Goal: Information Seeking & Learning: Find specific fact

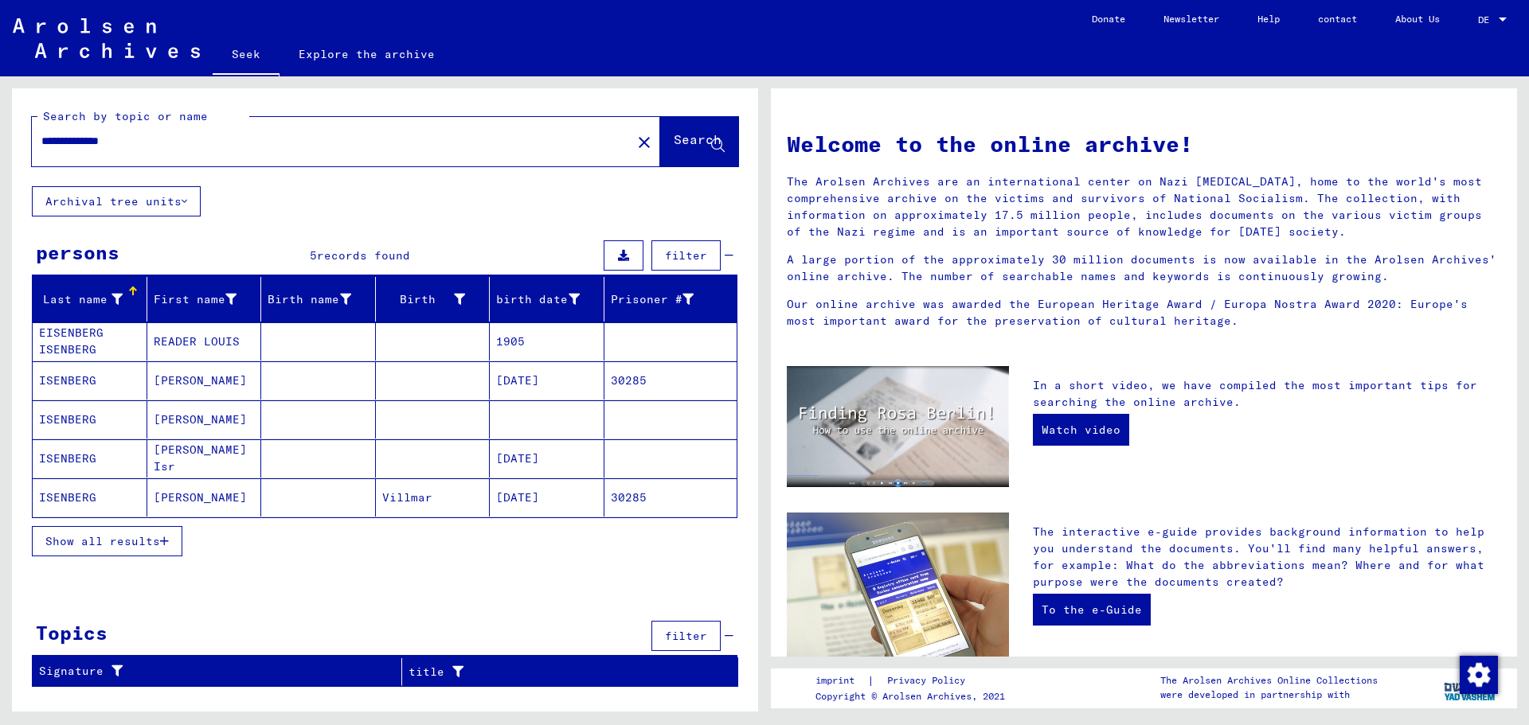
click at [83, 420] on font "ISENBERG" at bounding box center [67, 419] width 57 height 14
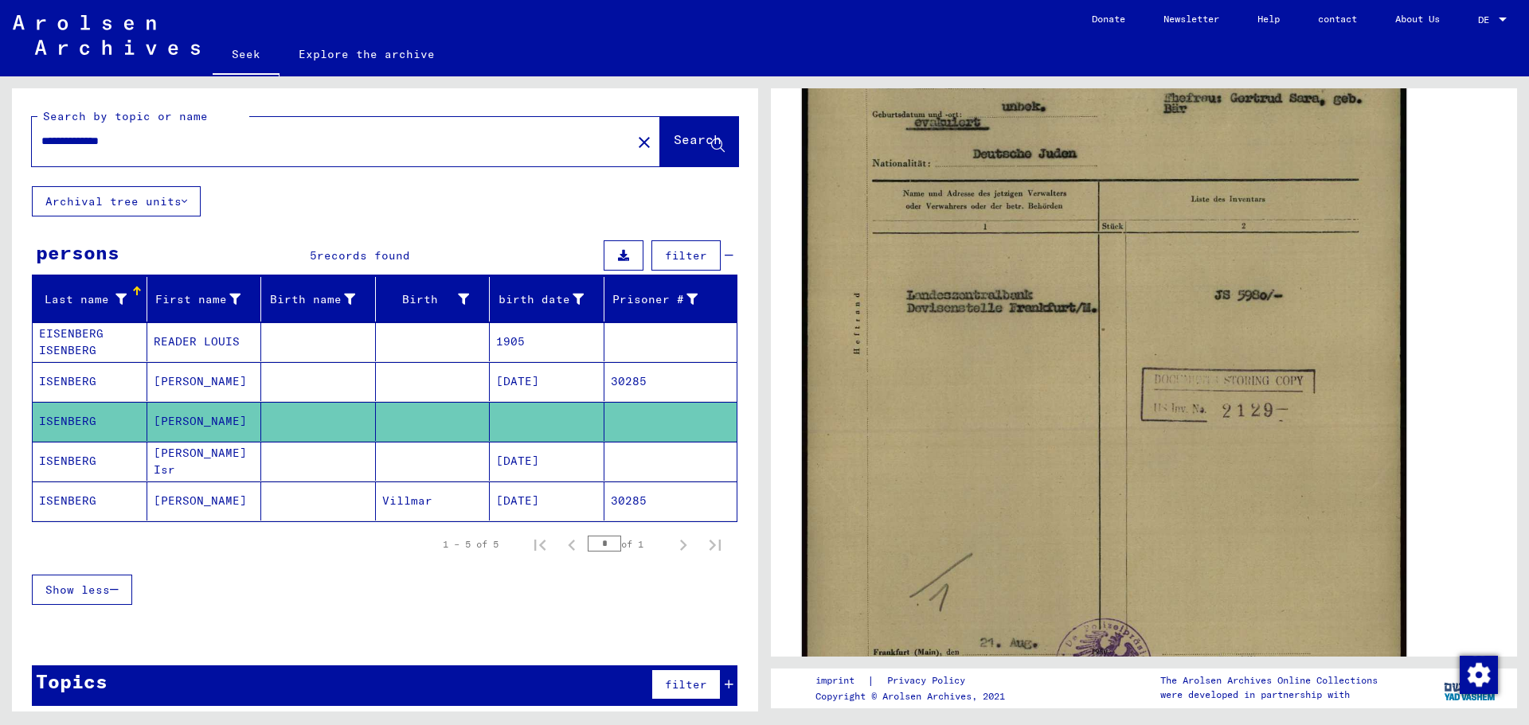
scroll to position [318, 0]
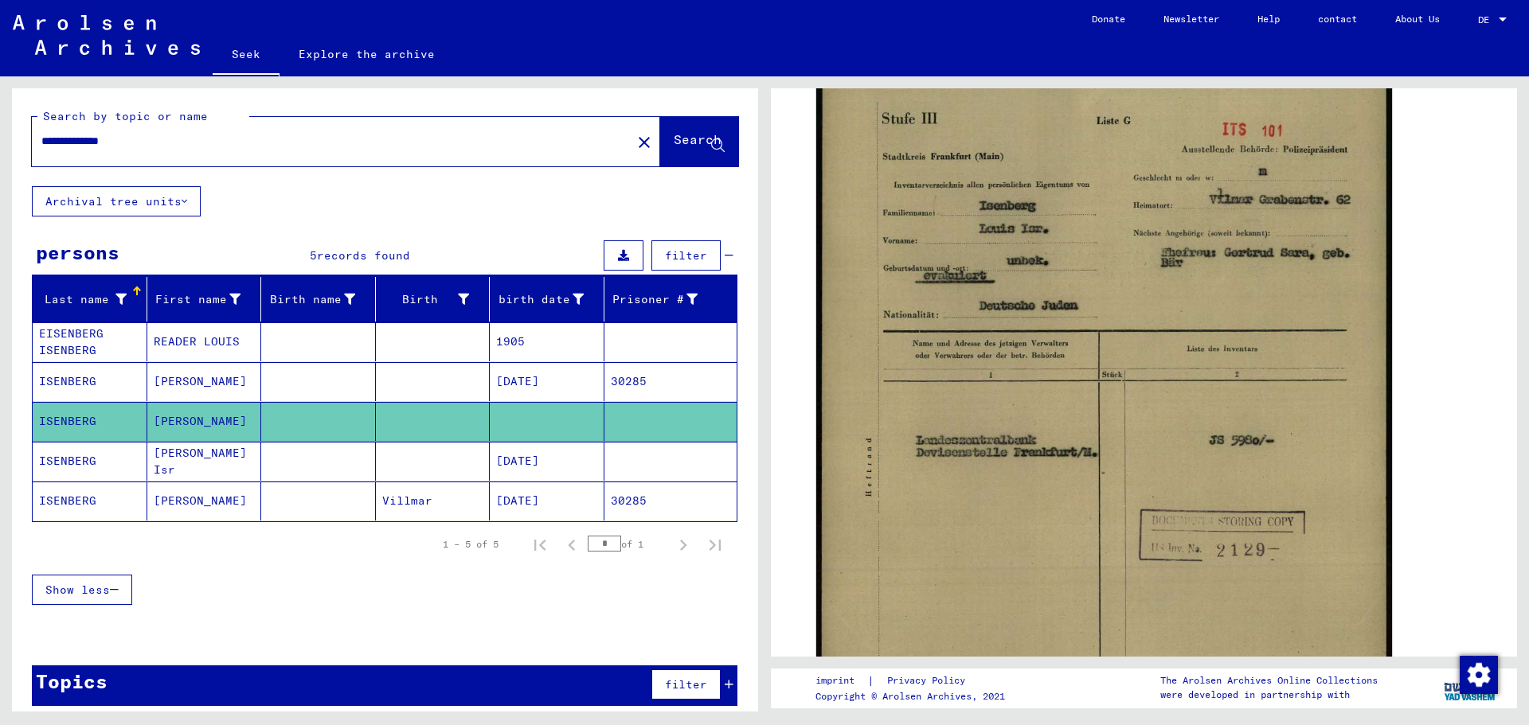
click at [85, 462] on font "ISENBERG" at bounding box center [67, 461] width 57 height 14
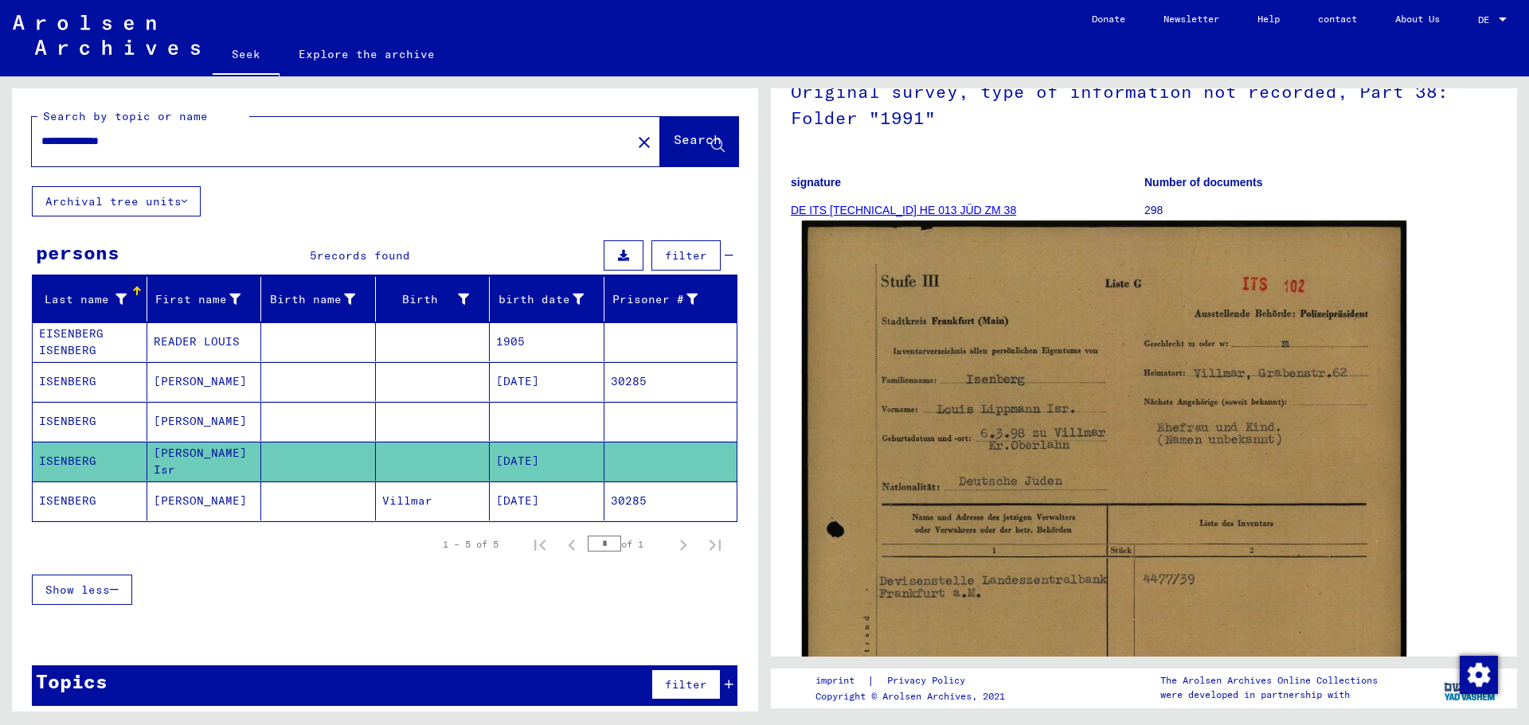
scroll to position [159, 0]
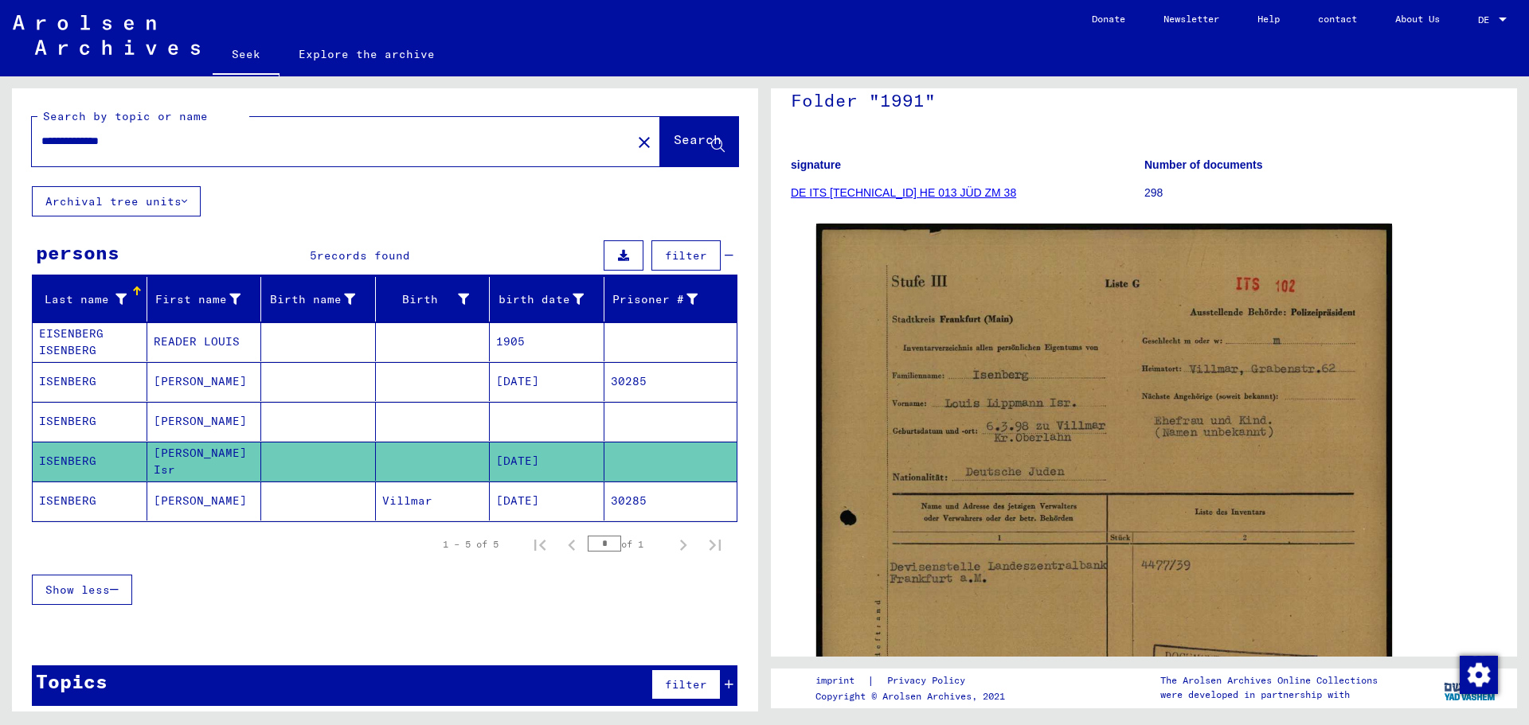
click at [65, 500] on font "ISENBERG" at bounding box center [67, 501] width 57 height 14
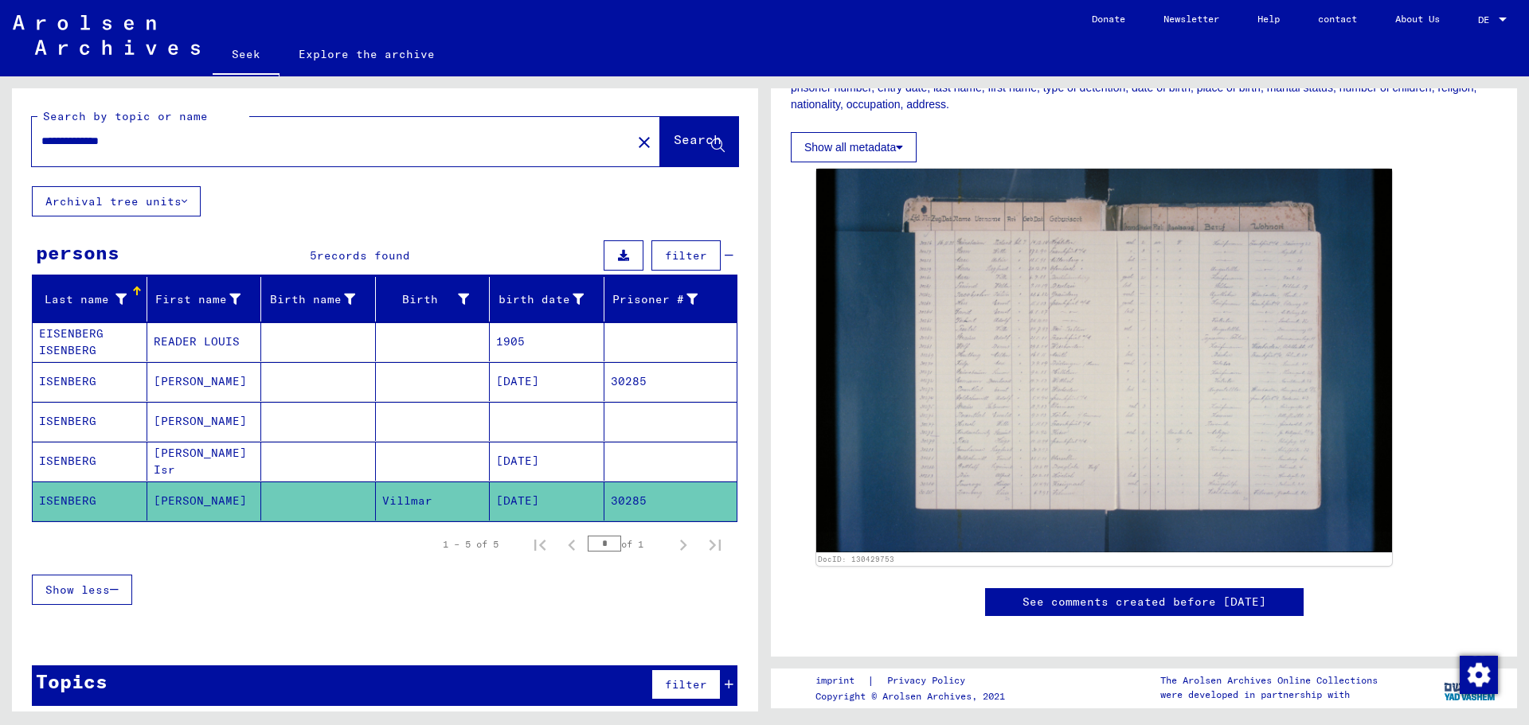
scroll to position [318, 0]
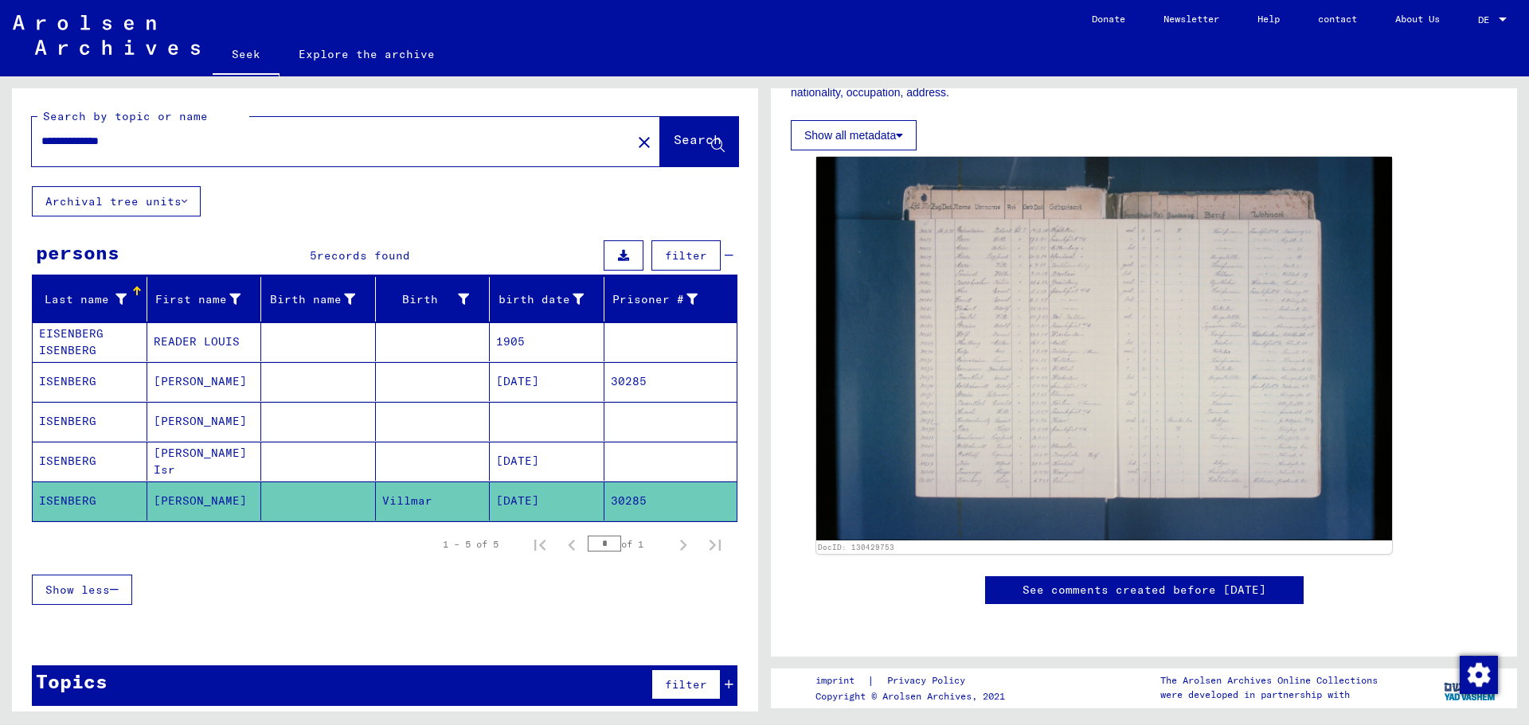
click at [830, 349] on img at bounding box center [1104, 349] width 576 height 384
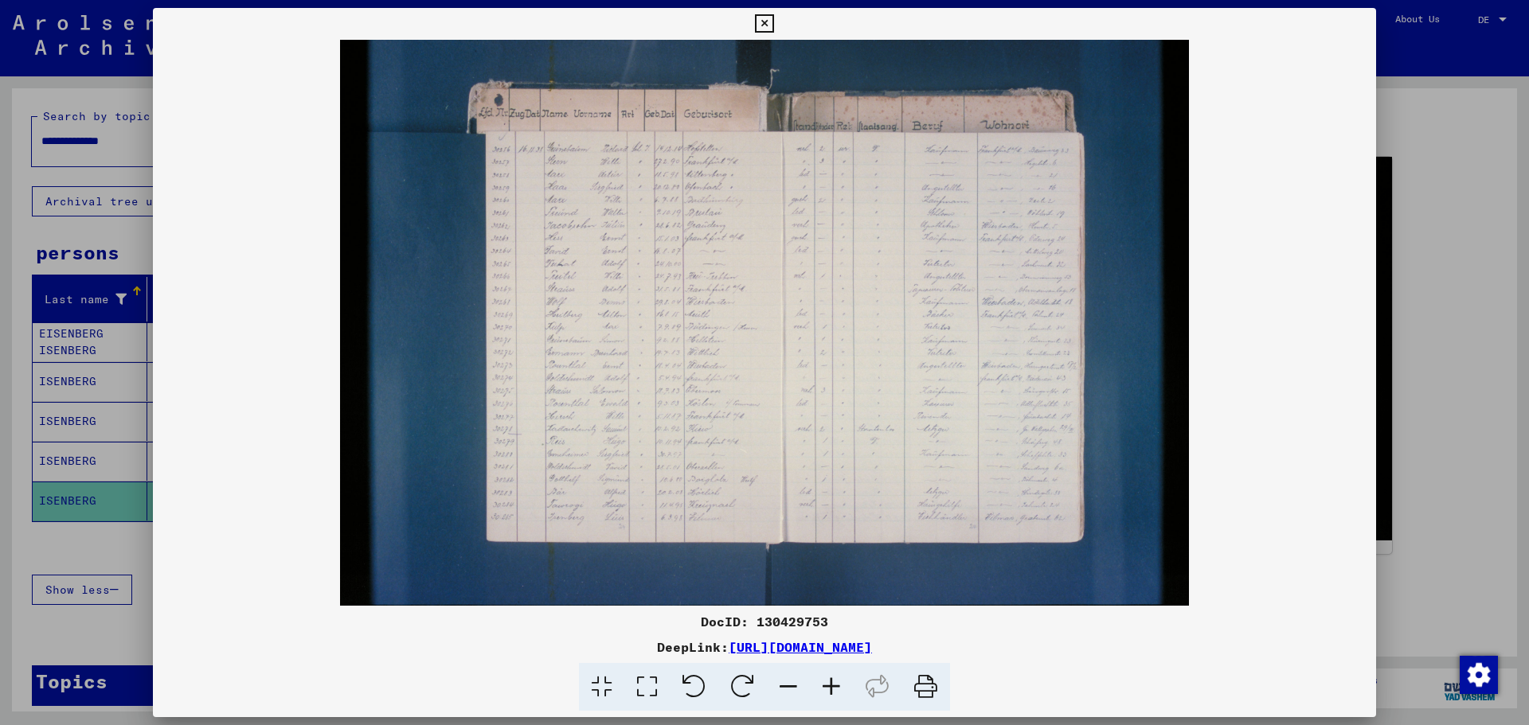
click at [830, 684] on icon at bounding box center [831, 687] width 43 height 49
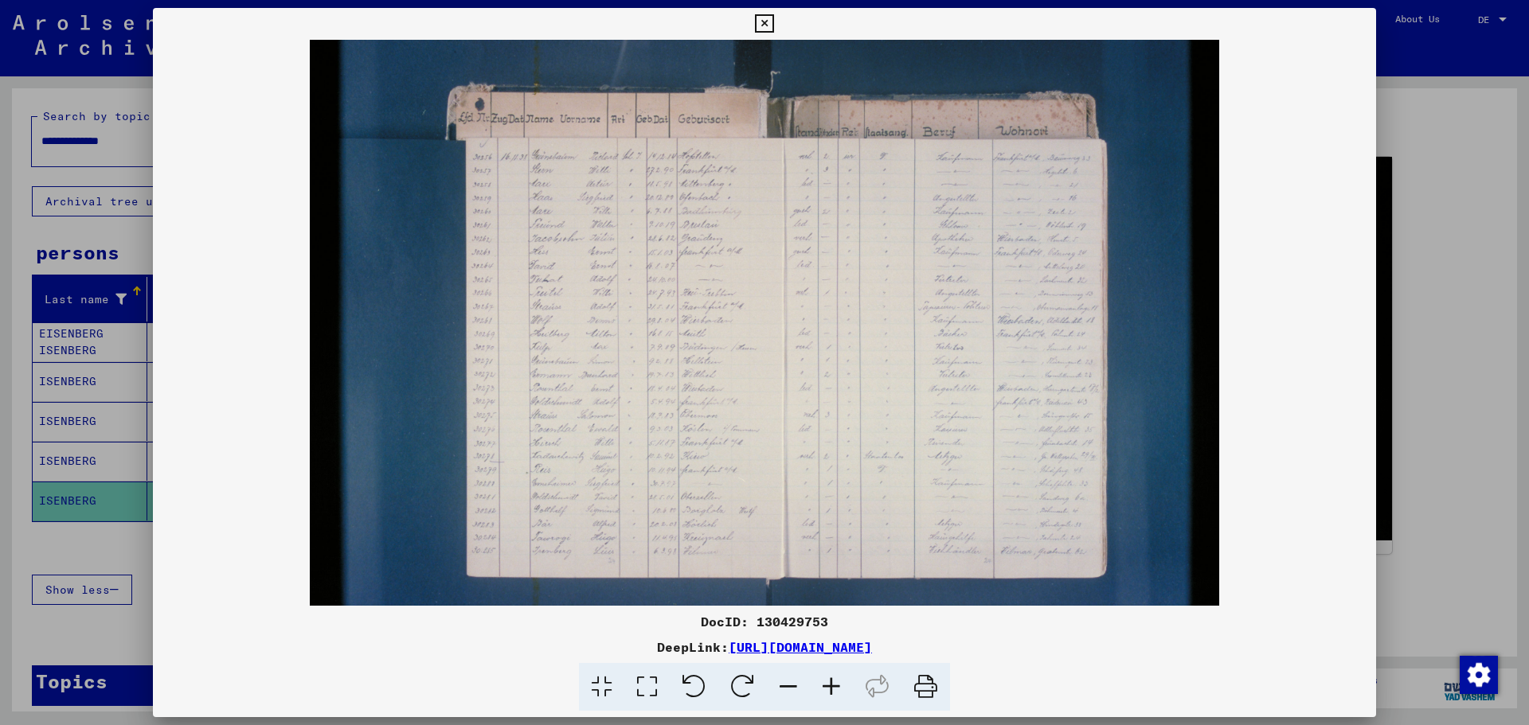
click at [830, 684] on icon at bounding box center [831, 687] width 43 height 49
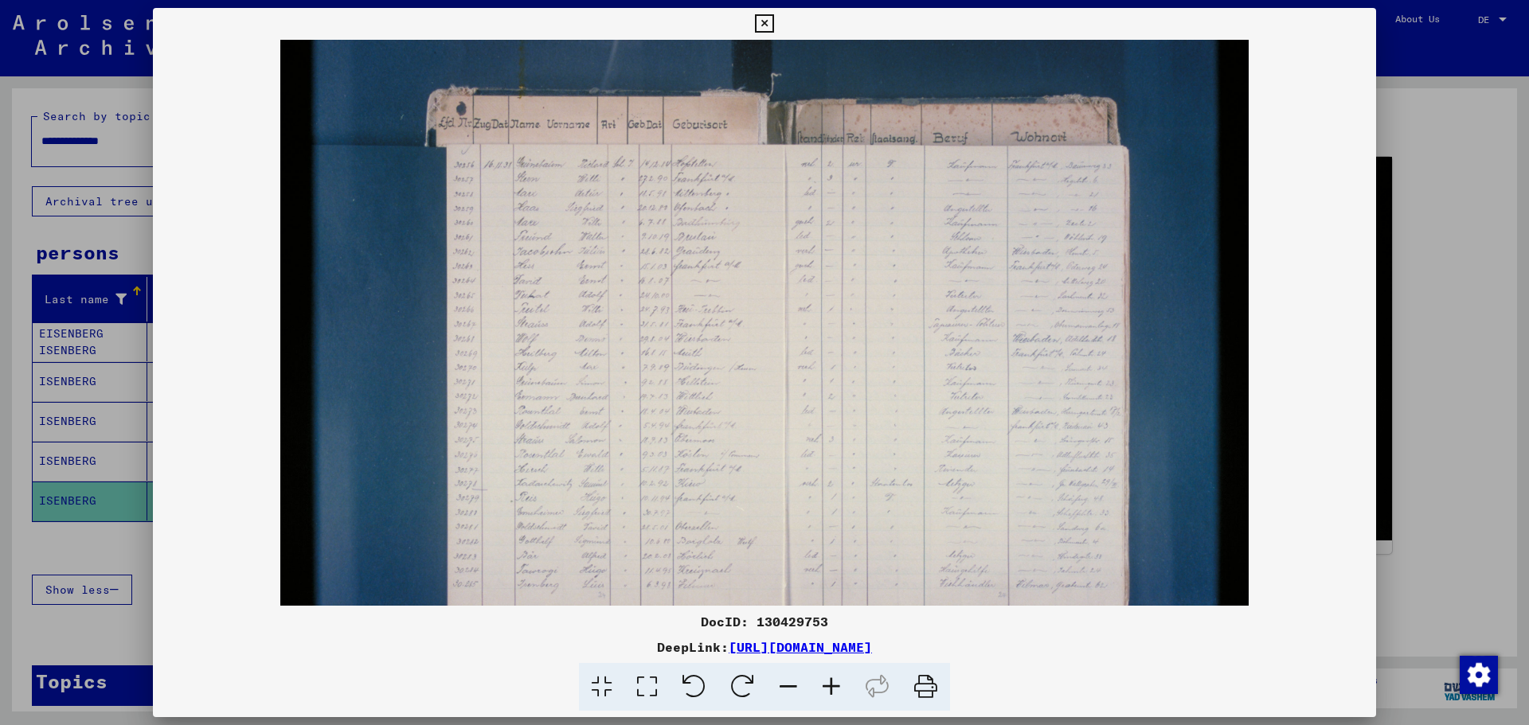
click at [830, 684] on icon at bounding box center [831, 687] width 43 height 49
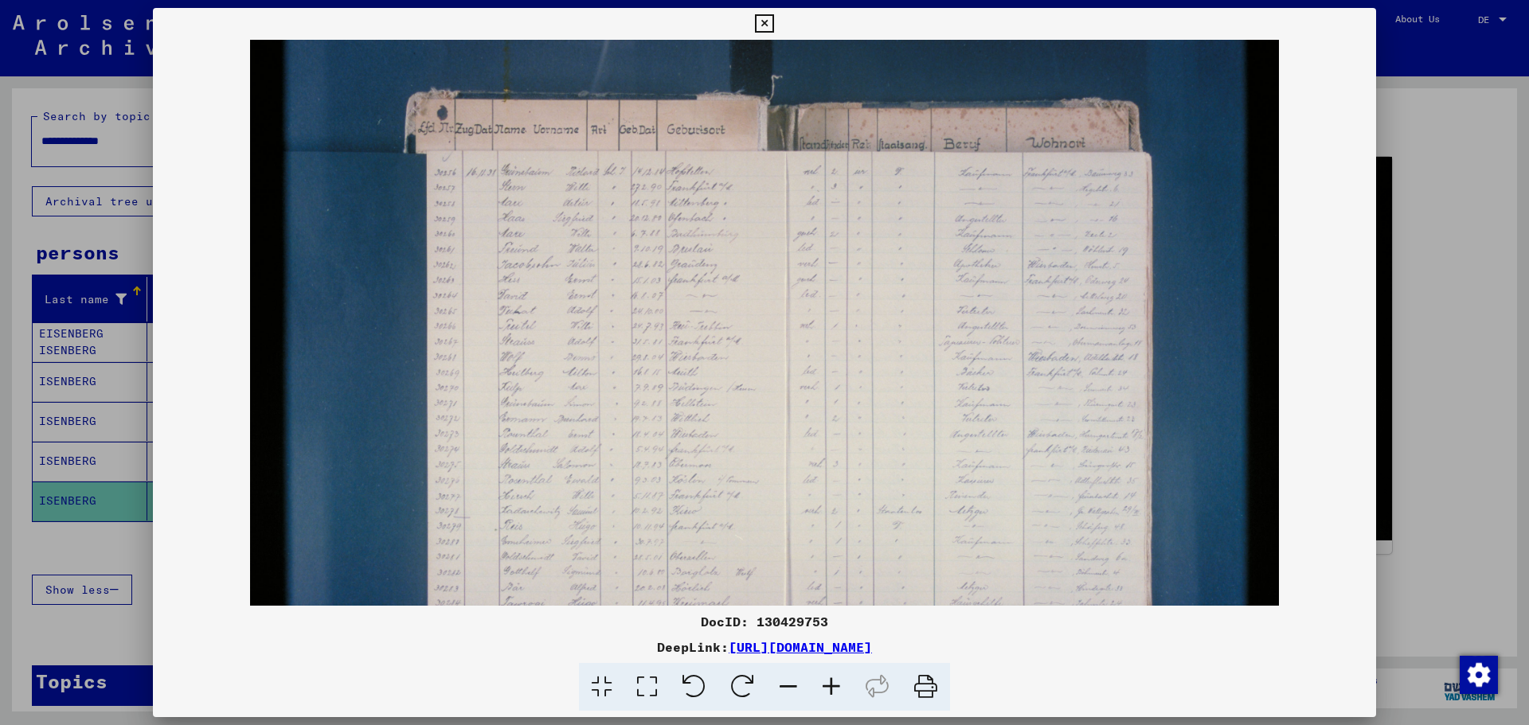
click at [830, 684] on icon at bounding box center [831, 687] width 43 height 49
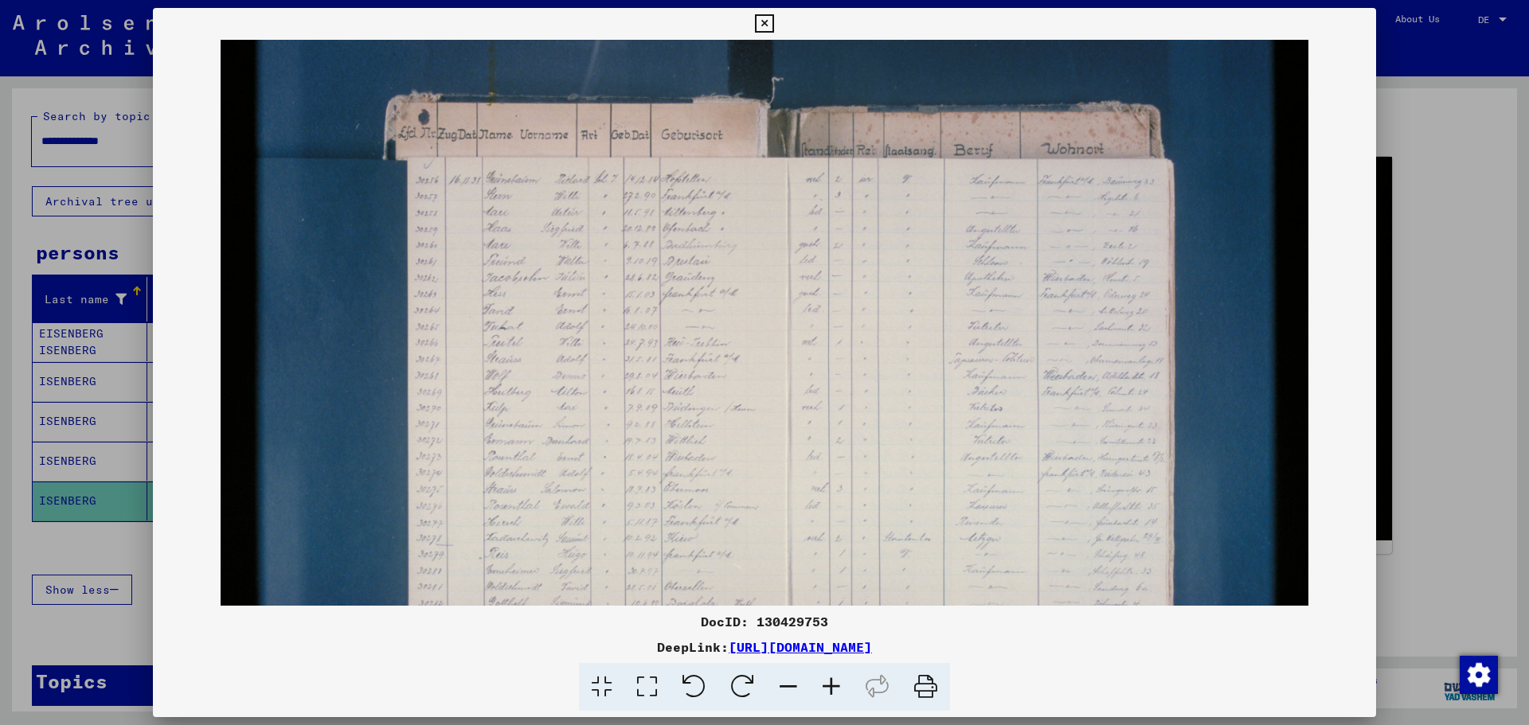
click at [830, 684] on icon at bounding box center [831, 687] width 43 height 49
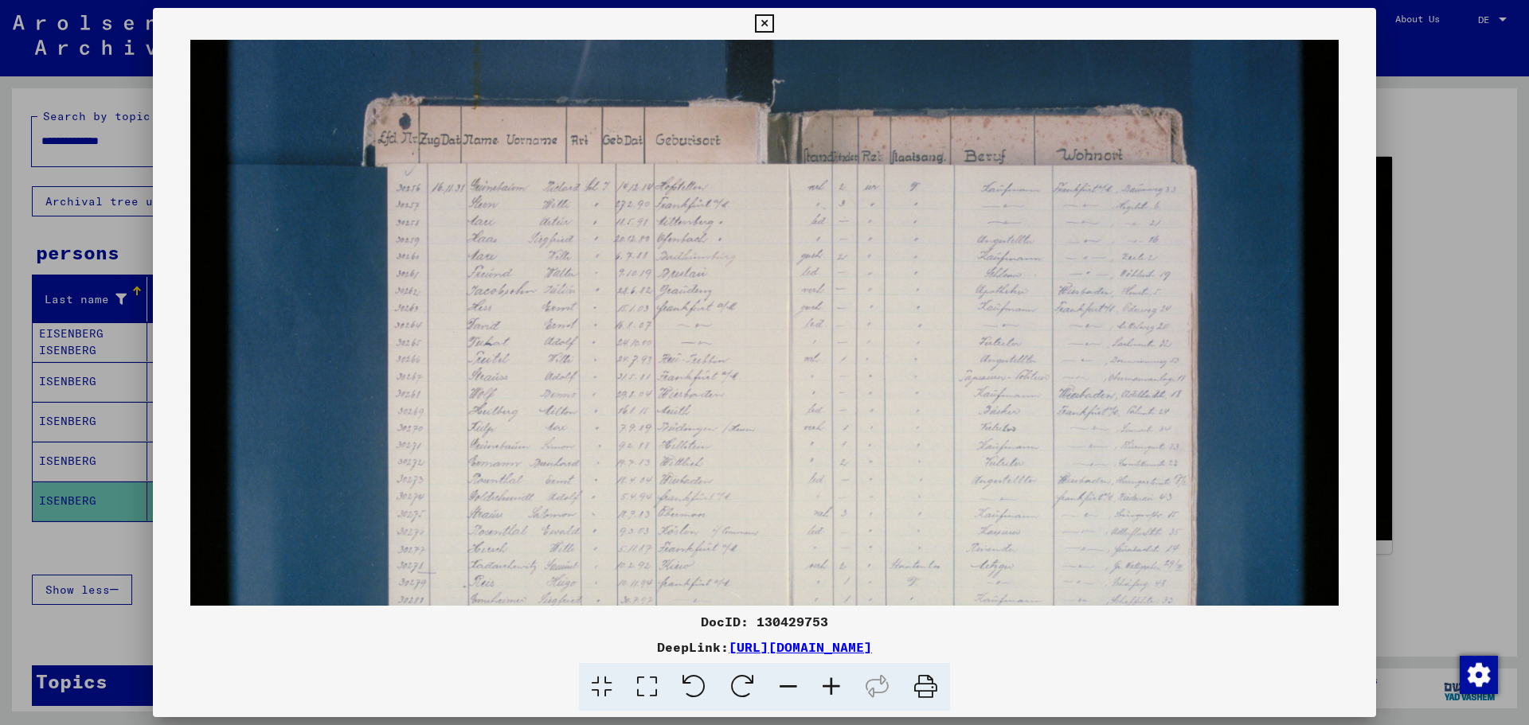
click at [830, 684] on icon at bounding box center [831, 687] width 43 height 49
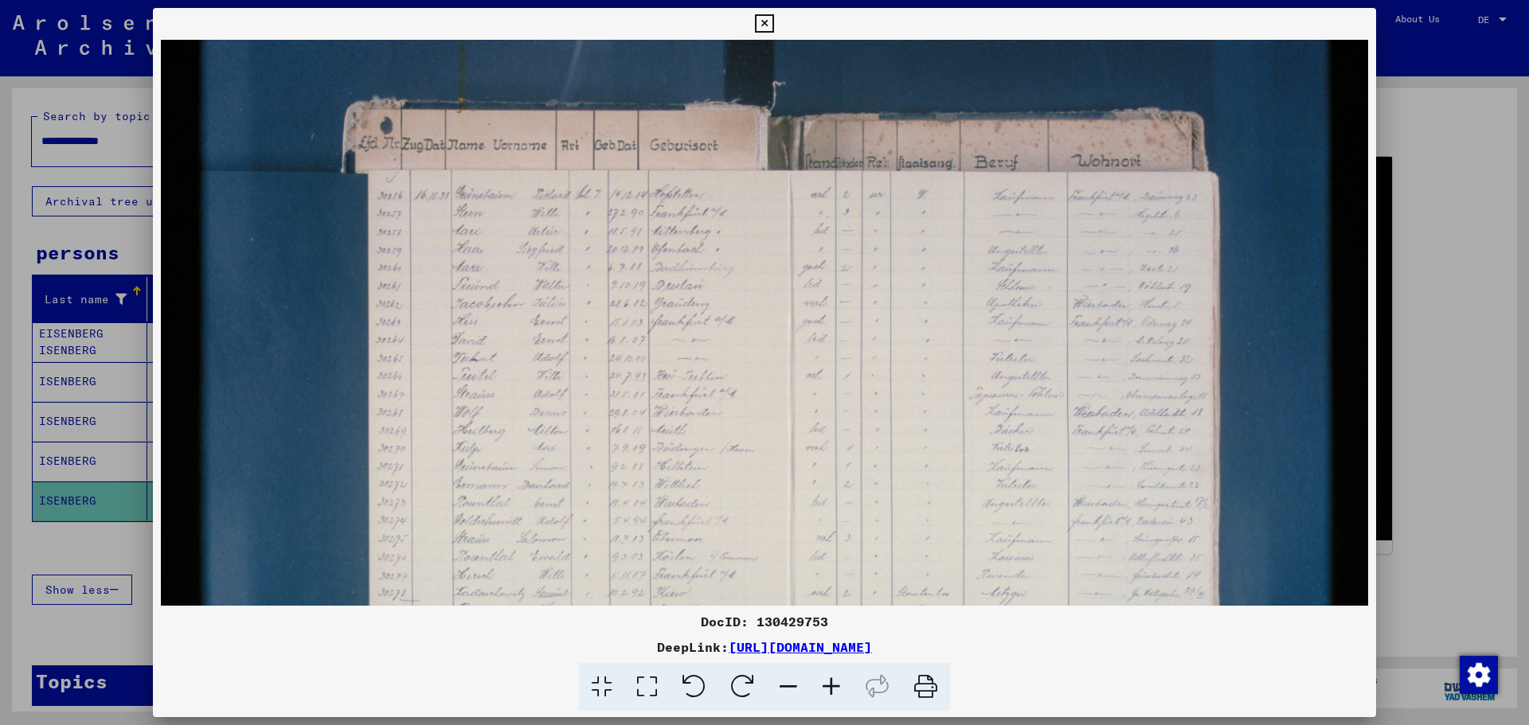
click at [830, 684] on icon at bounding box center [831, 687] width 43 height 49
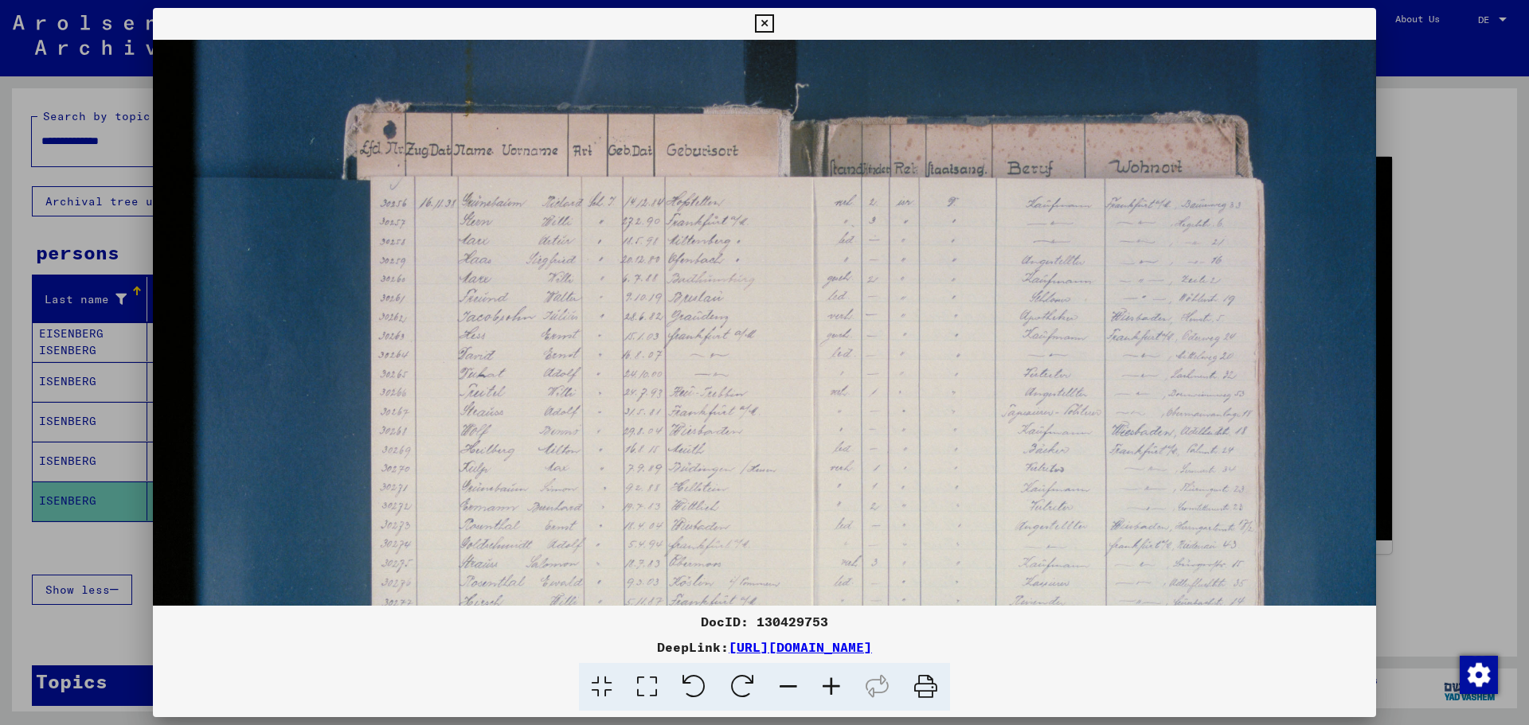
click at [830, 684] on icon at bounding box center [831, 687] width 43 height 49
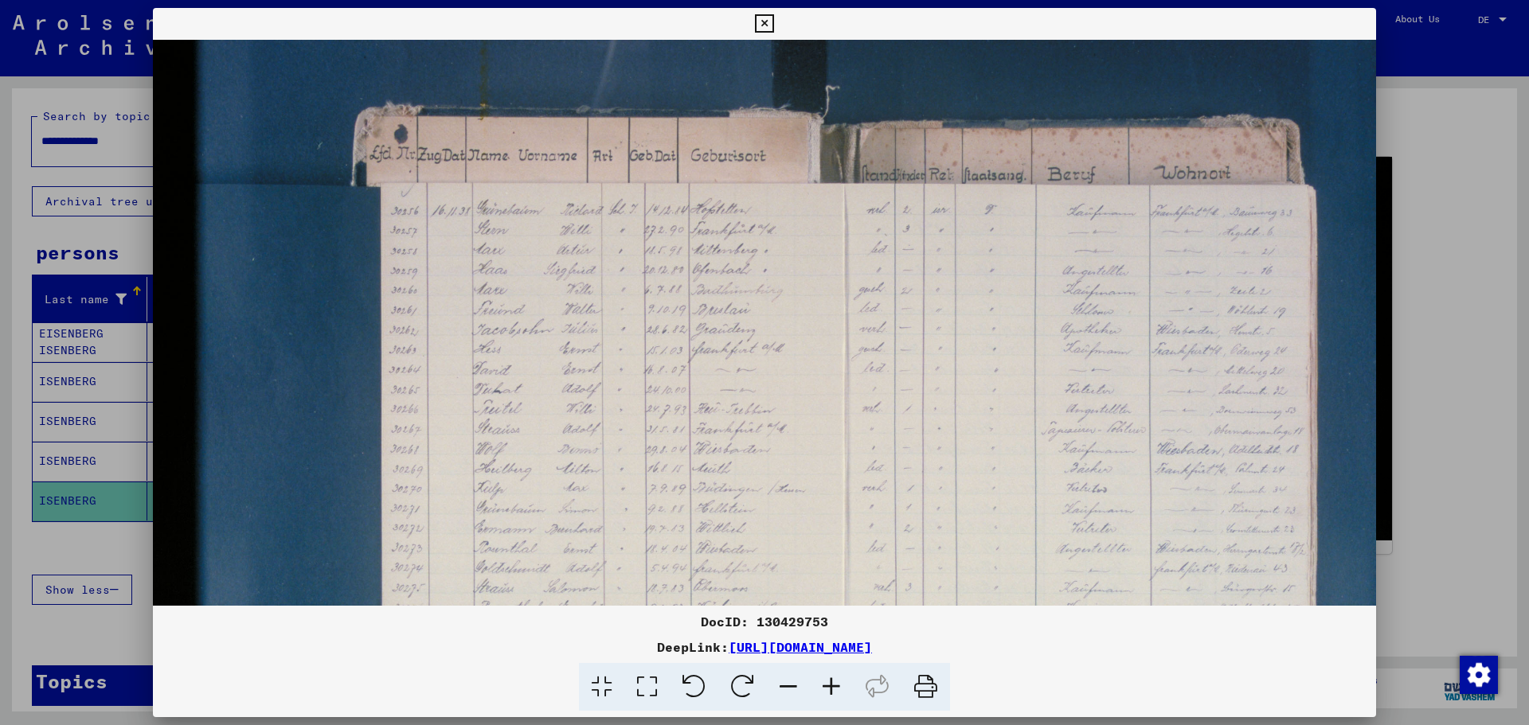
click at [830, 684] on icon at bounding box center [831, 687] width 43 height 49
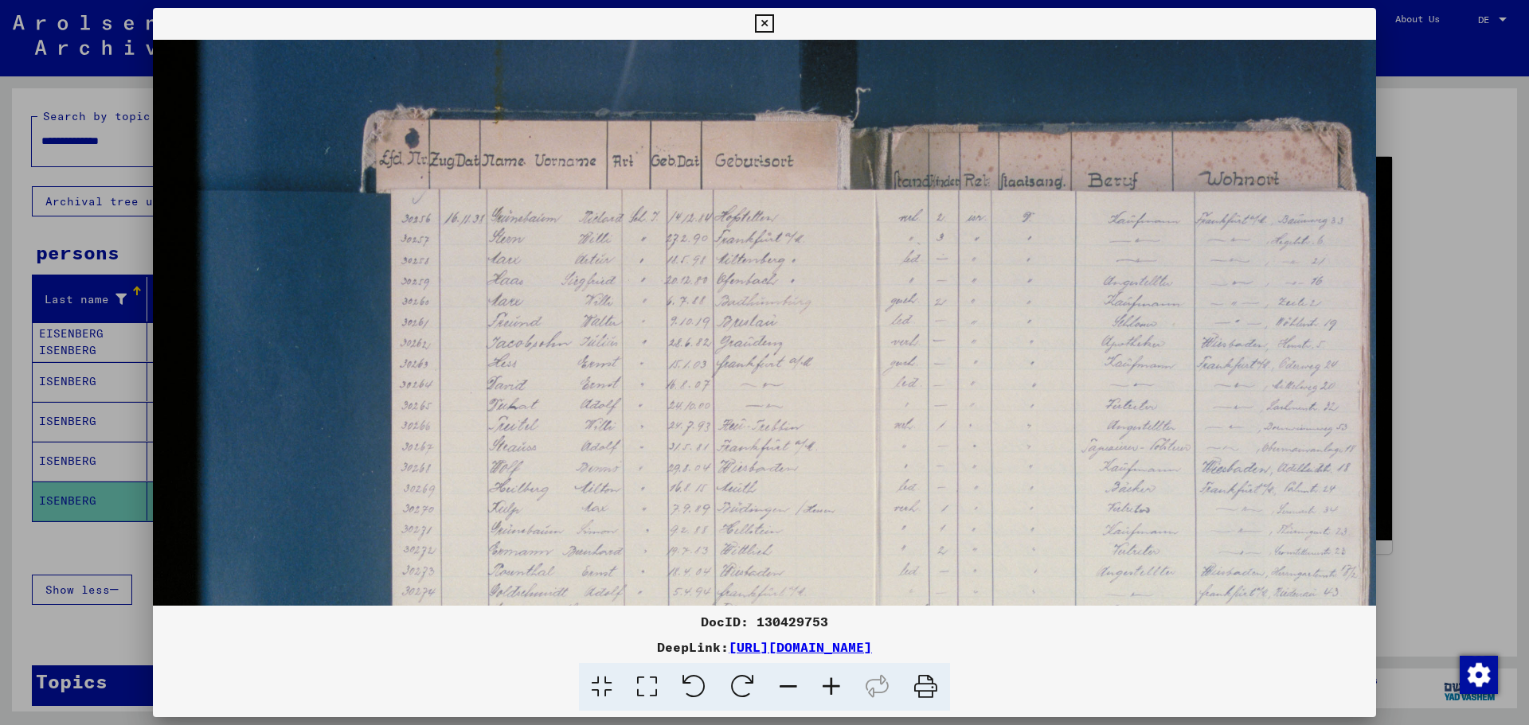
click at [830, 684] on icon at bounding box center [831, 687] width 43 height 49
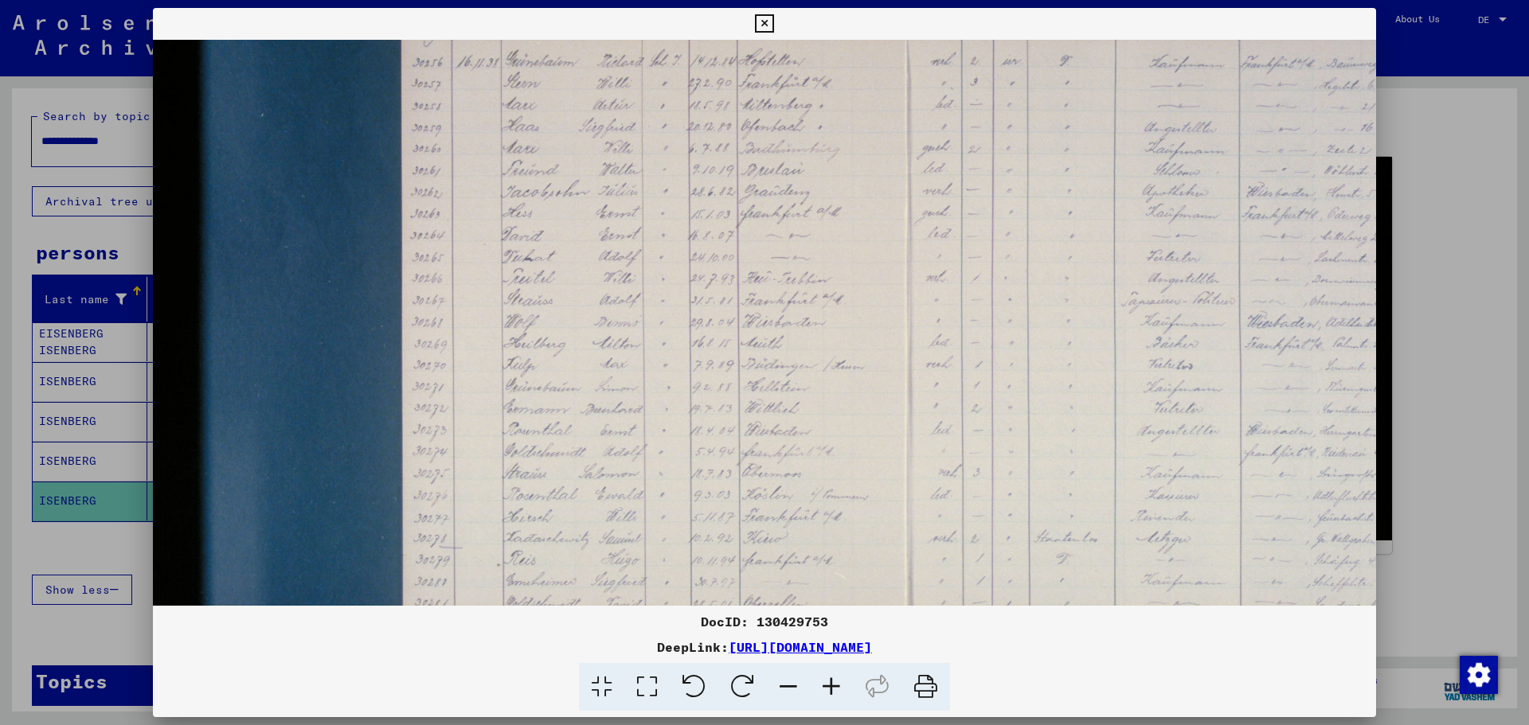
scroll to position [168, 0]
drag, startPoint x: 603, startPoint y: 387, endPoint x: 627, endPoint y: 220, distance: 168.9
click at [627, 220] on img at bounding box center [876, 354] width 1447 height 964
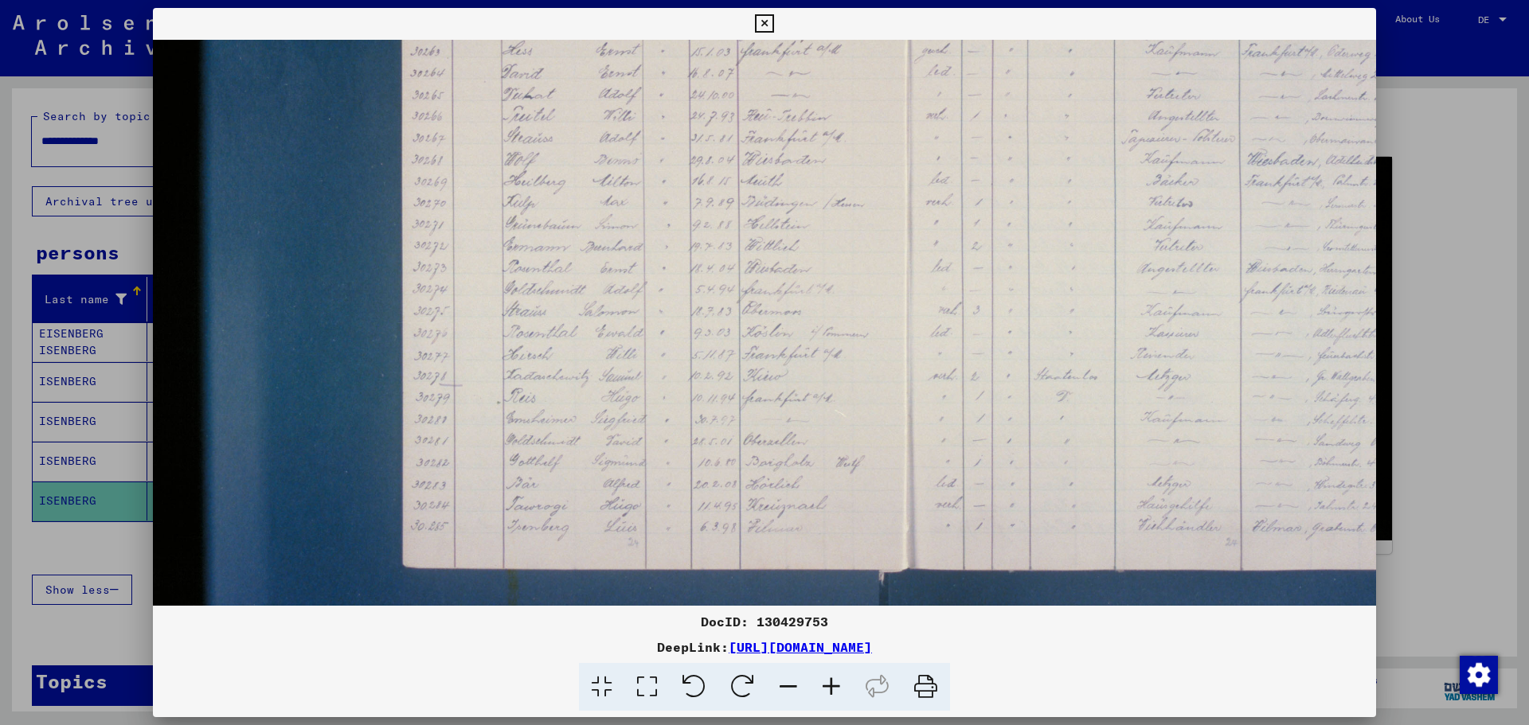
scroll to position [327, 0]
drag, startPoint x: 617, startPoint y: 447, endPoint x: 623, endPoint y: 288, distance: 159.3
click at [623, 288] on img at bounding box center [876, 195] width 1447 height 964
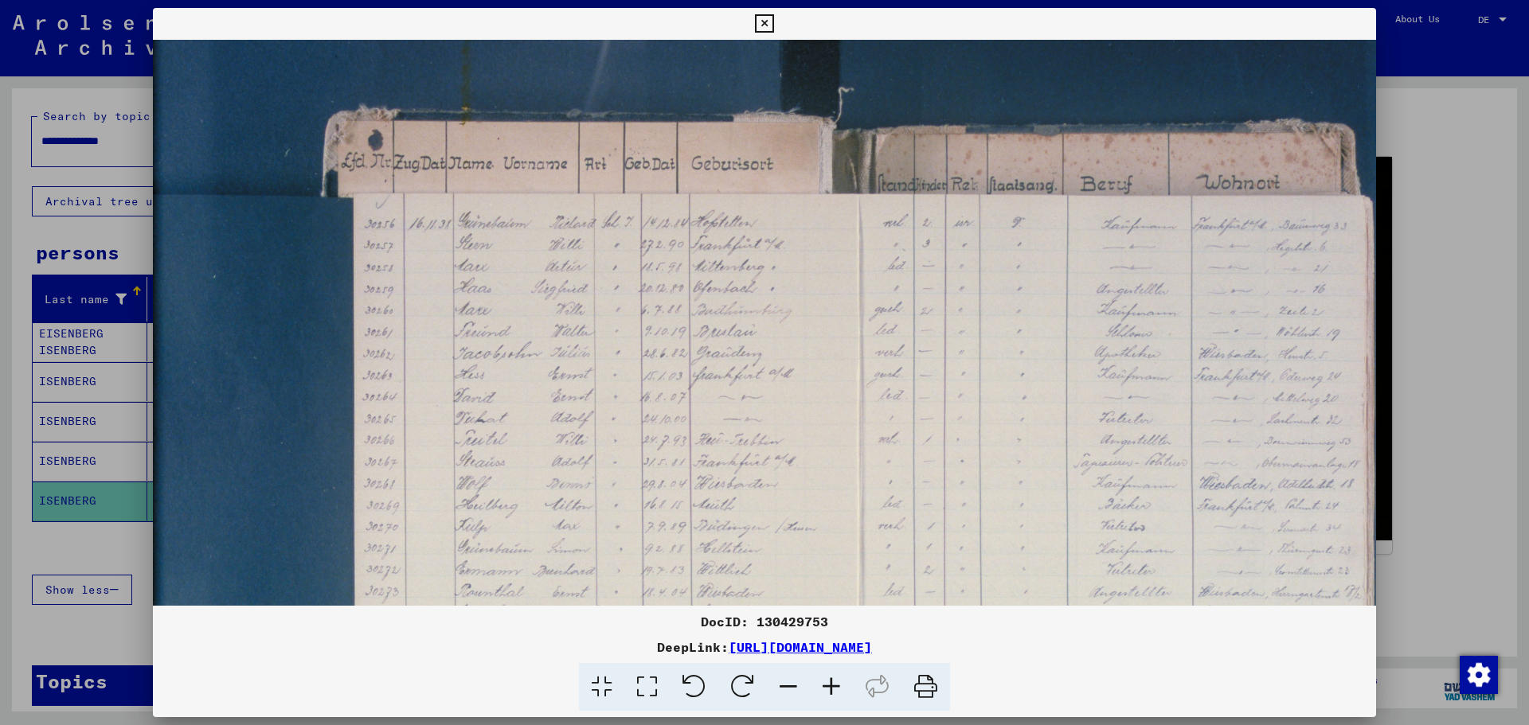
scroll to position [2, 47]
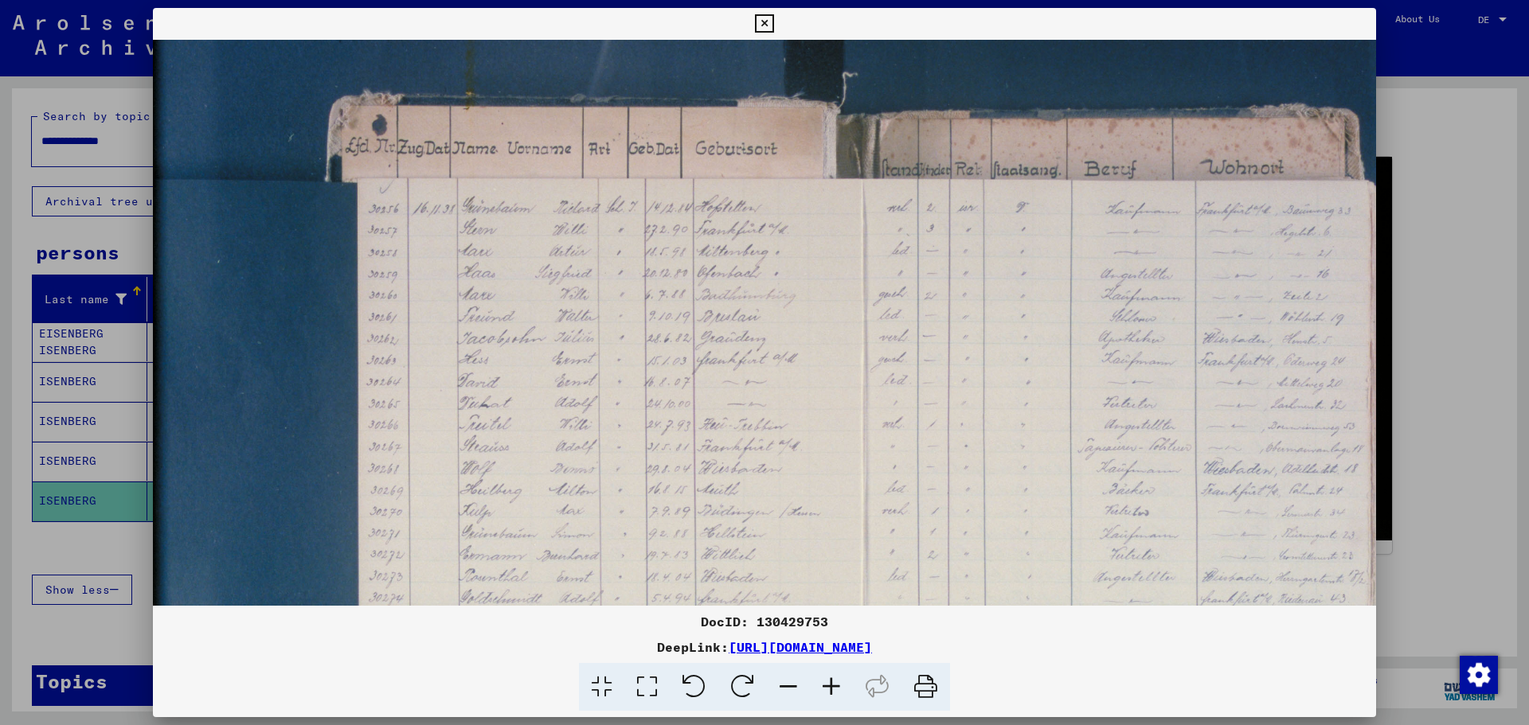
drag, startPoint x: 1215, startPoint y: 153, endPoint x: 1171, endPoint y: 489, distance: 338.8
click at [830, 489] on img at bounding box center [832, 504] width 1447 height 964
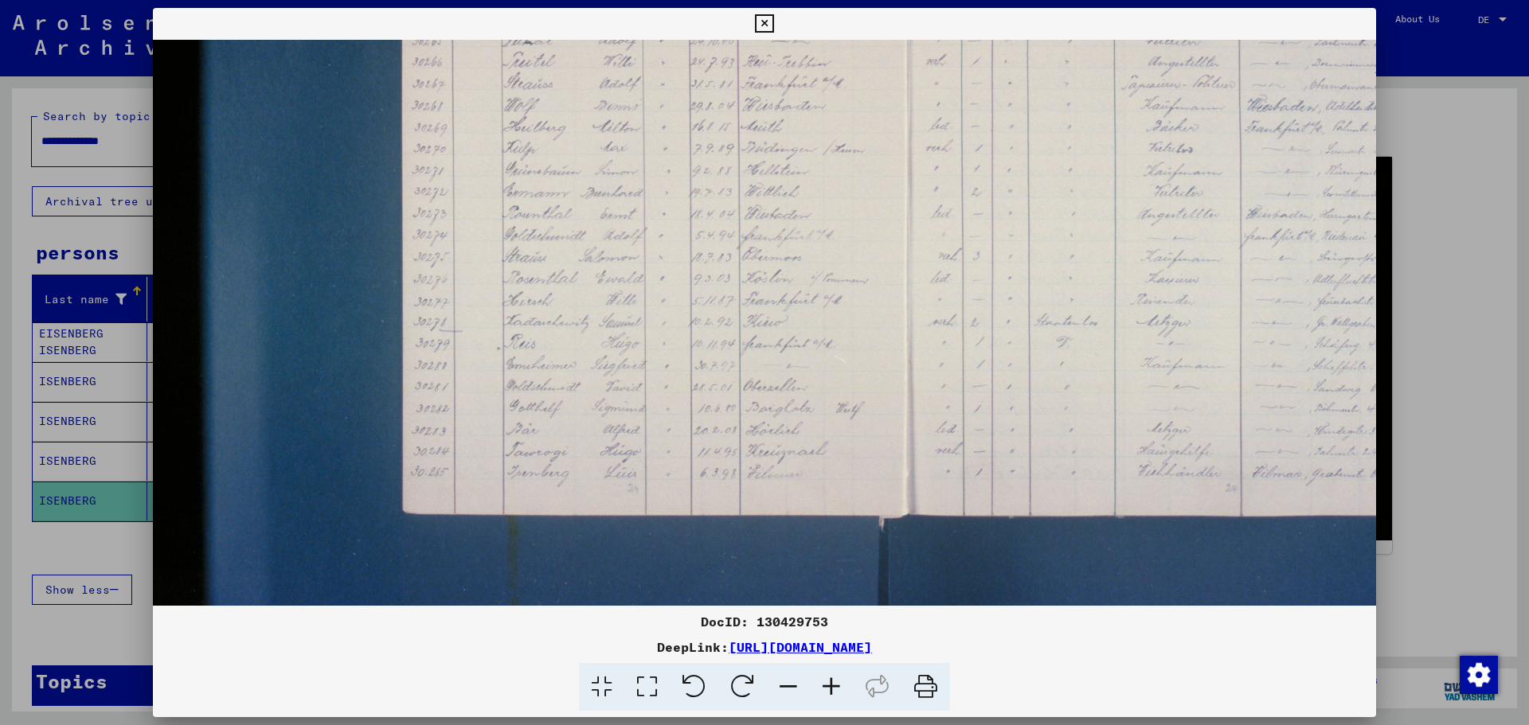
scroll to position [398, 0]
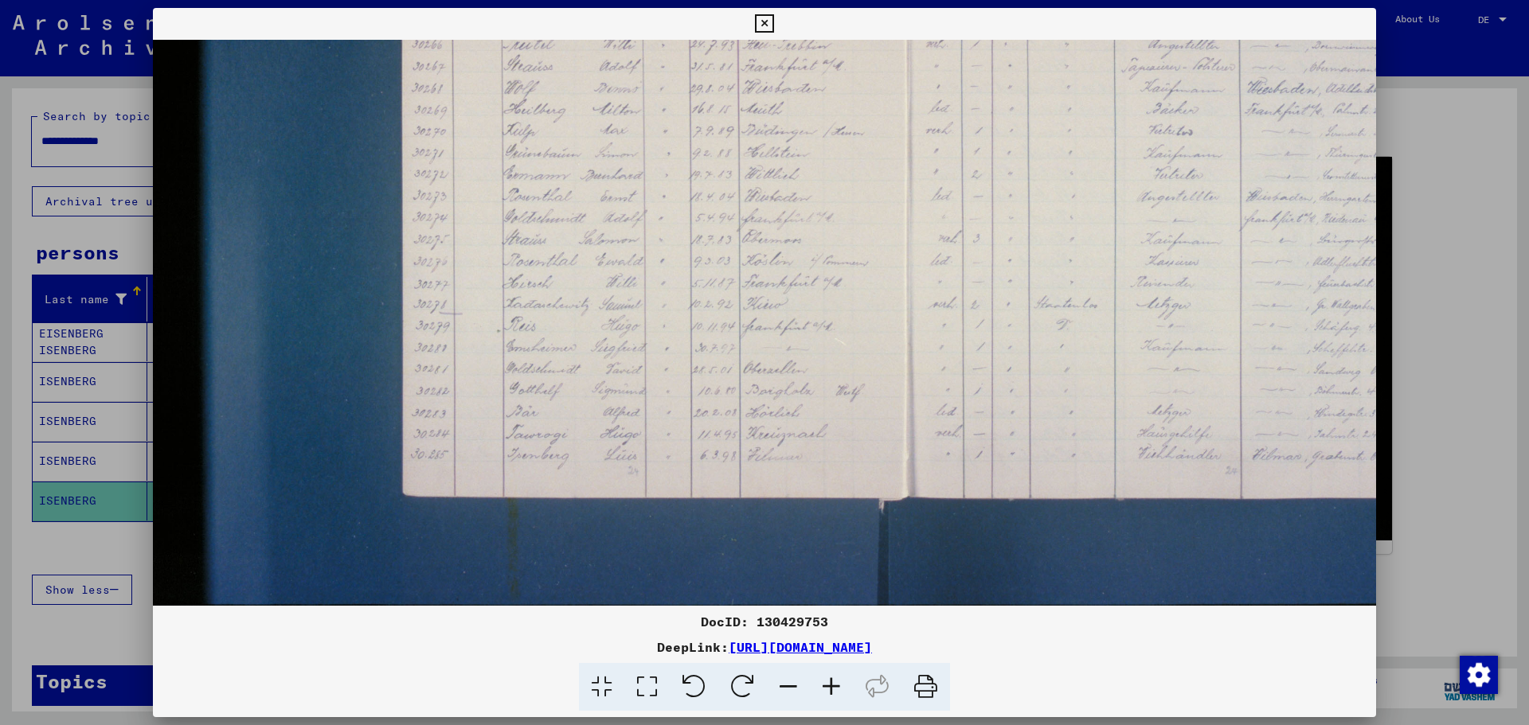
drag, startPoint x: 969, startPoint y: 504, endPoint x: 1017, endPoint y: 96, distance: 410.5
click at [830, 96] on img at bounding box center [876, 124] width 1447 height 964
click at [830, 384] on div at bounding box center [764, 362] width 1529 height 725
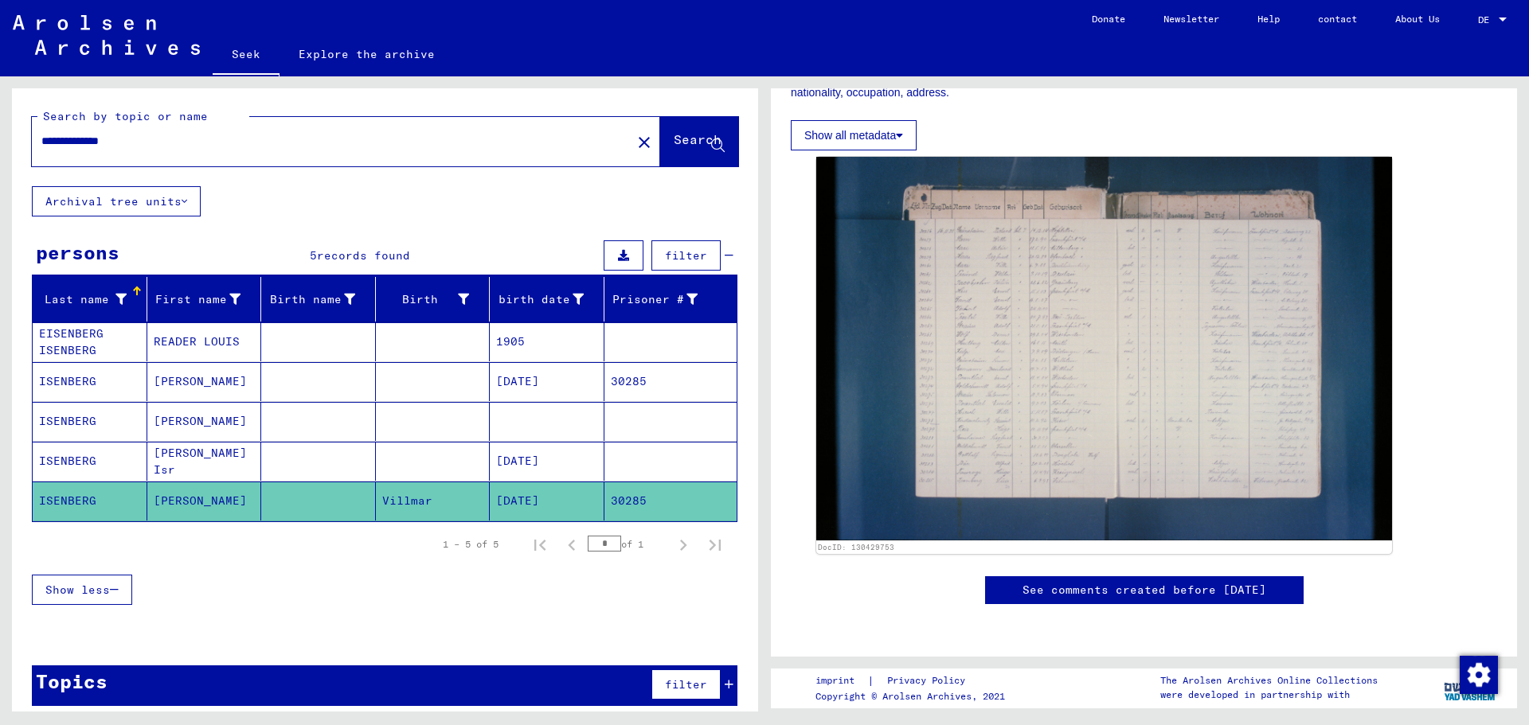
click at [69, 497] on font "ISENBERG" at bounding box center [67, 501] width 57 height 14
click at [83, 380] on font "ISENBERG" at bounding box center [67, 381] width 57 height 14
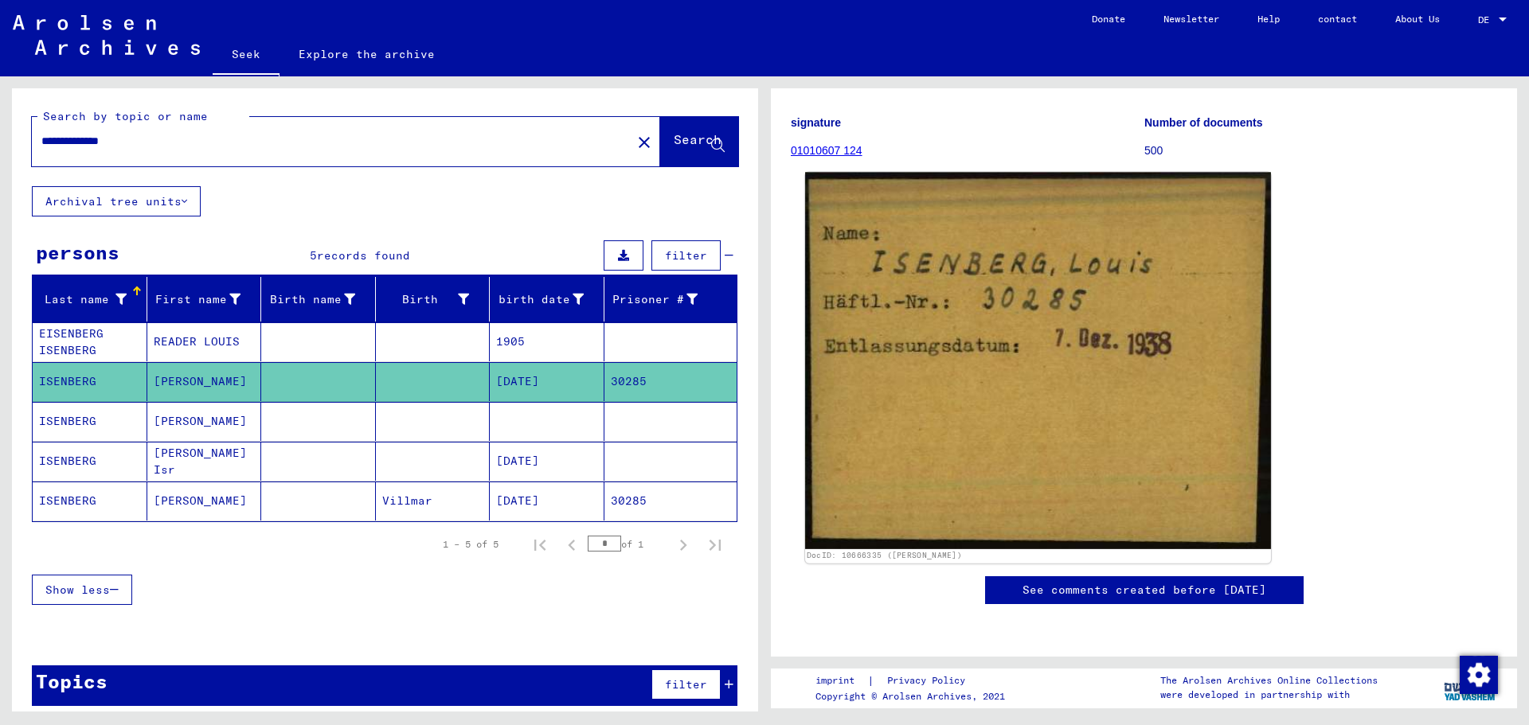
scroll to position [159, 0]
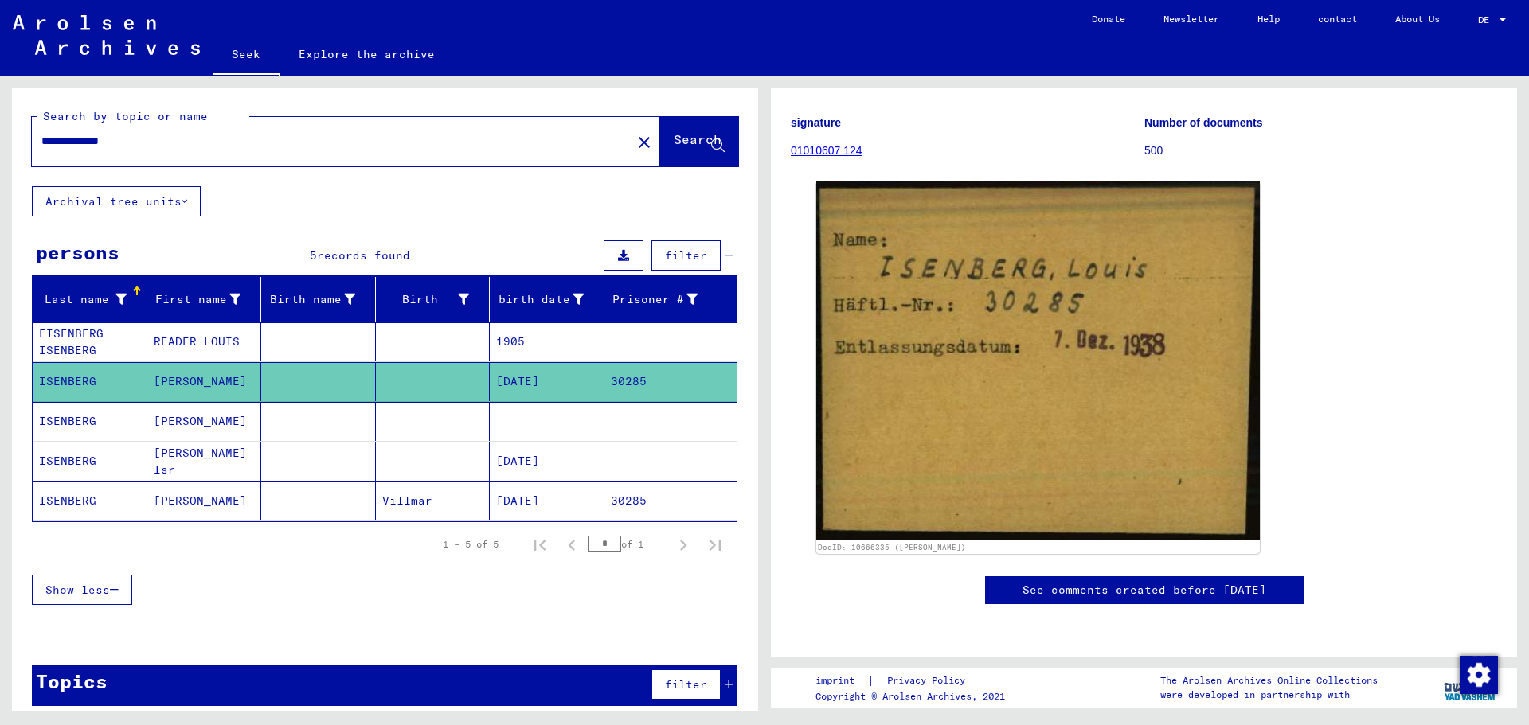
click at [196, 423] on font "[PERSON_NAME]" at bounding box center [200, 421] width 93 height 14
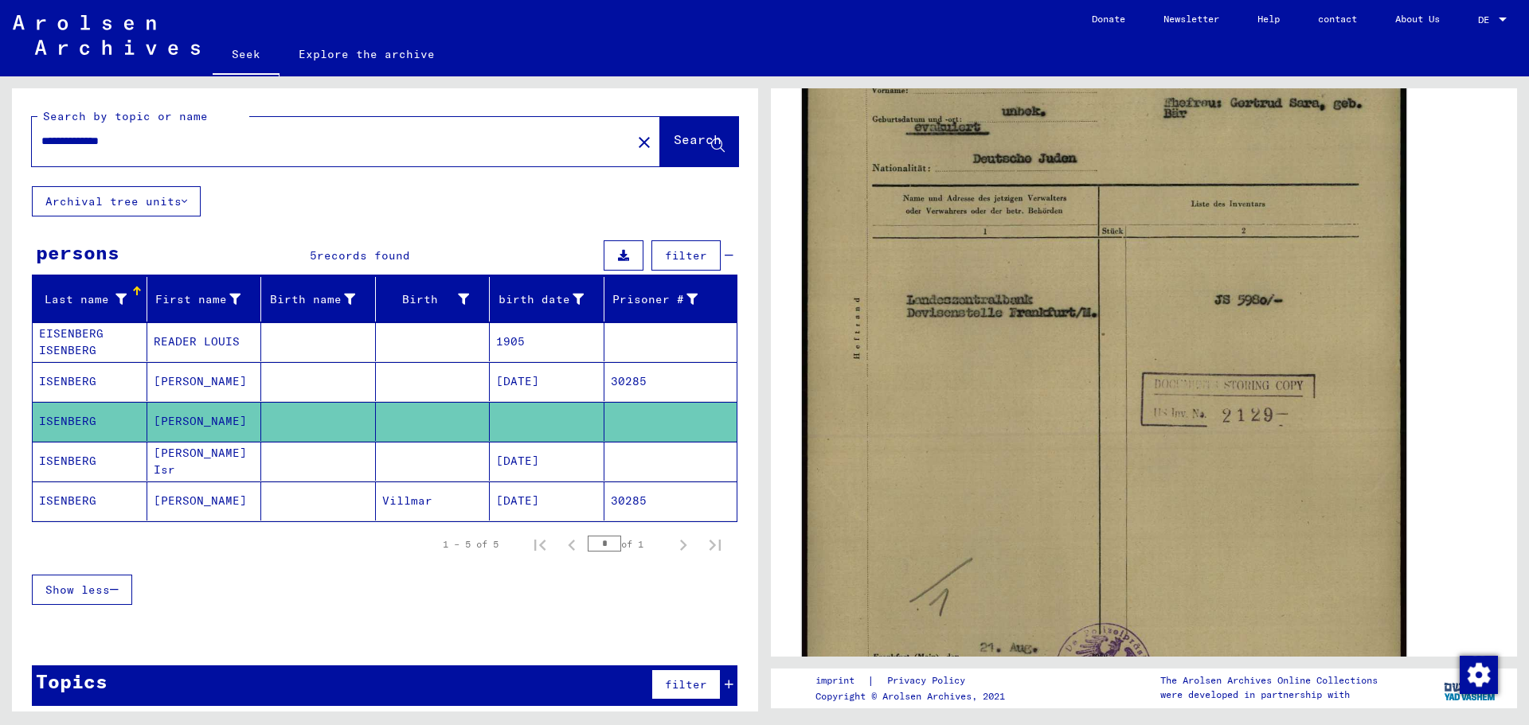
scroll to position [557, 0]
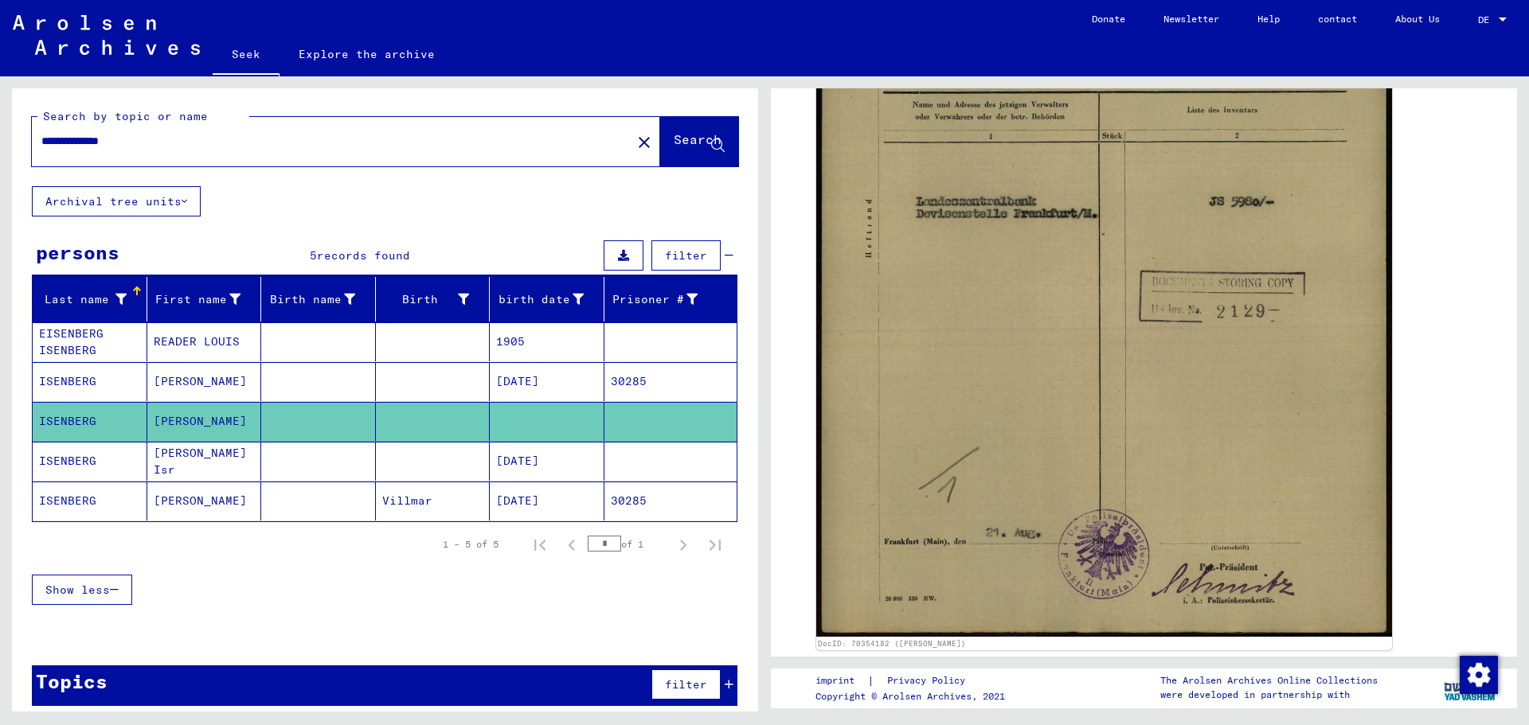
click at [190, 452] on font "[PERSON_NAME] Isr" at bounding box center [200, 461] width 93 height 31
